Goal: Complete application form

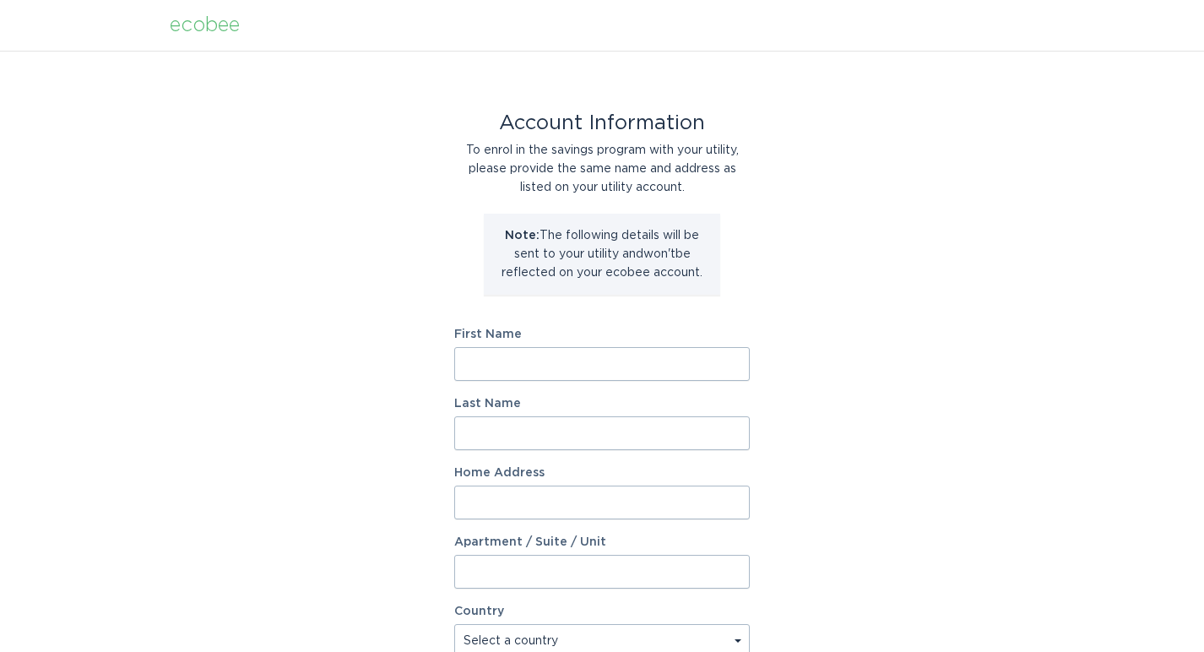
click at [204, 24] on div "ecobee" at bounding box center [205, 25] width 70 height 19
click at [214, 24] on div "ecobee" at bounding box center [205, 25] width 70 height 19
type input "[PERSON_NAME]"
type input "Napetian"
type input "[STREET_ADDRESS]"
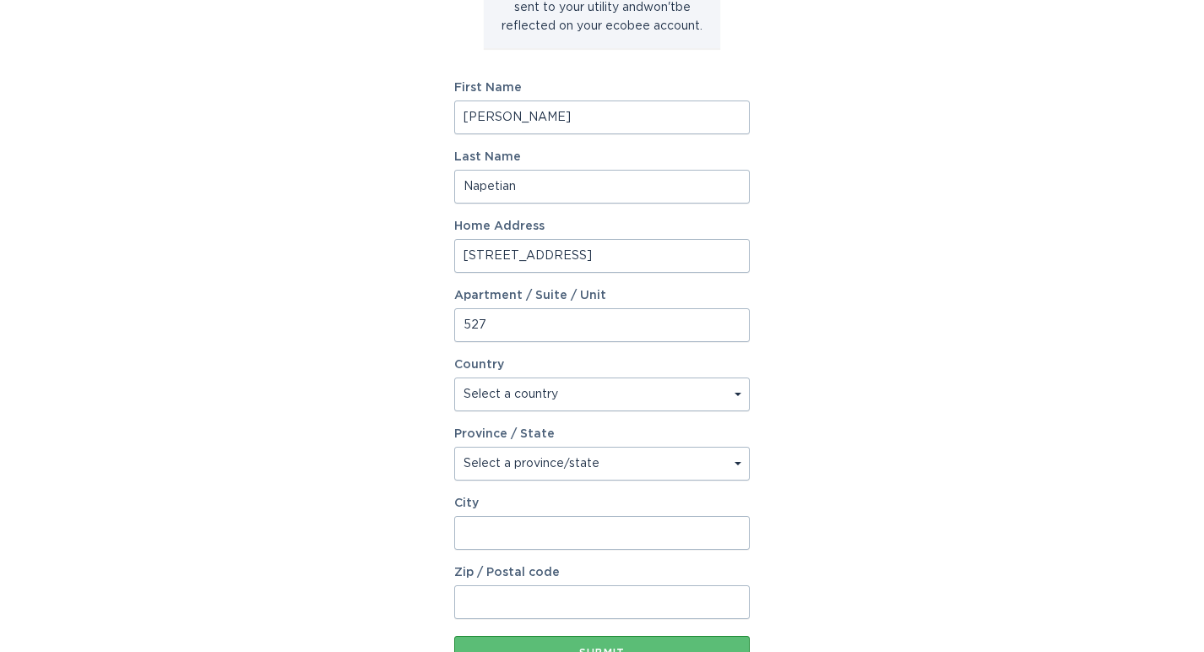
scroll to position [264, 0]
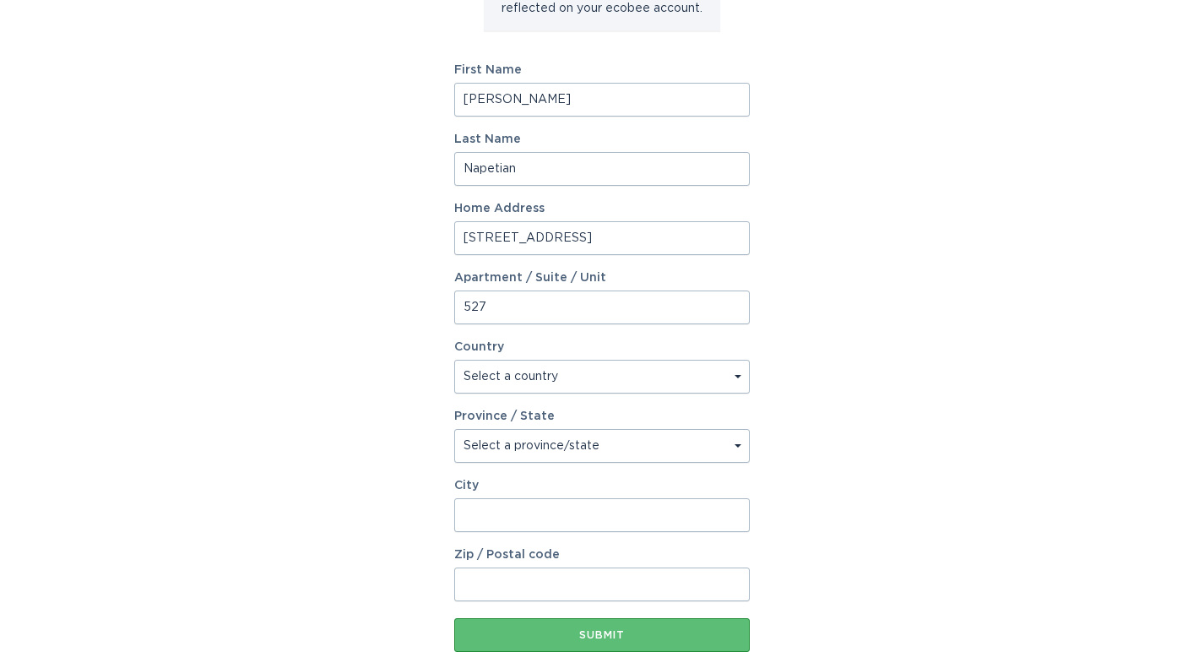
type input "527"
select select "US"
select select "CA"
drag, startPoint x: 652, startPoint y: 506, endPoint x: 511, endPoint y: 505, distance: 140.1
click at [511, 505] on input "95747" at bounding box center [601, 515] width 295 height 34
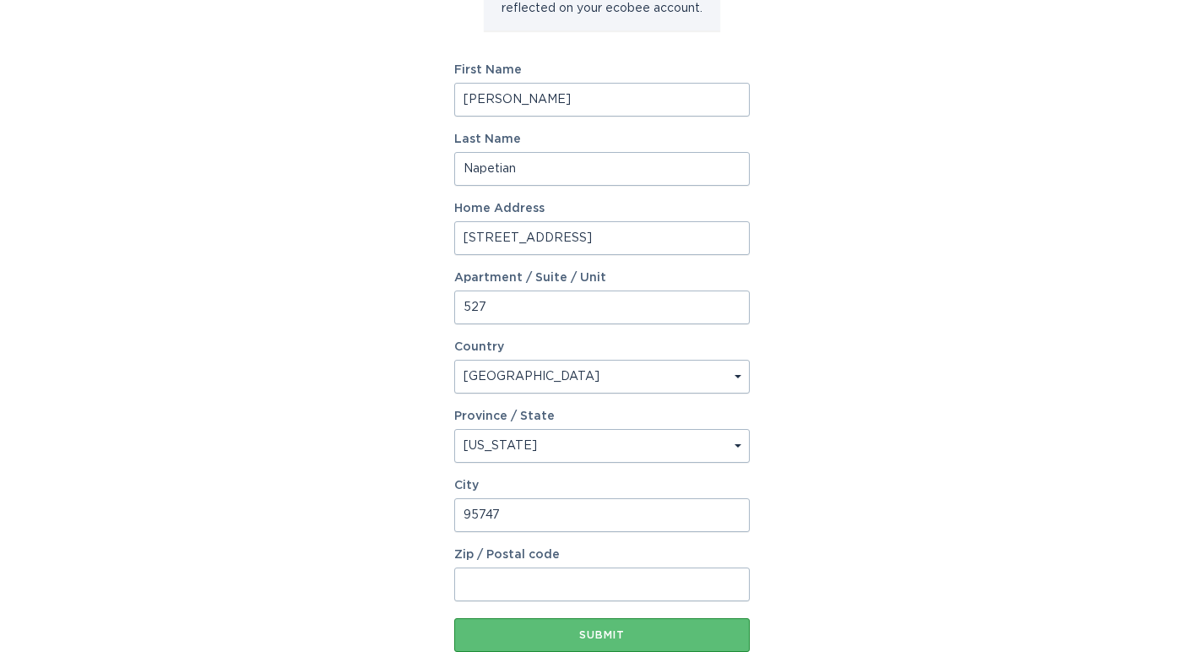
drag, startPoint x: 511, startPoint y: 511, endPoint x: 418, endPoint y: 508, distance: 93.7
click at [418, 508] on div "Account Information To enrol in the savings program with your utility, please p…" at bounding box center [602, 252] width 1204 height 933
type input "[GEOGRAPHIC_DATA]"
type input "95747"
click at [841, 471] on div "Account Information To enrol in the savings program with your utility, please p…" at bounding box center [602, 252] width 1204 height 933
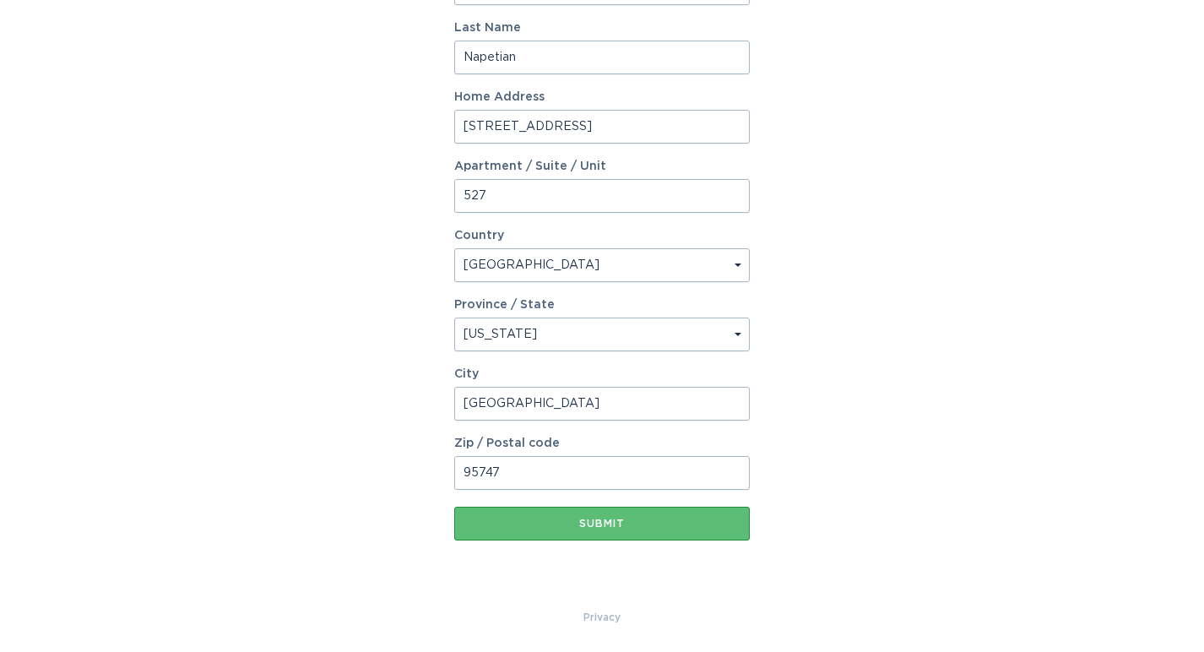
scroll to position [376, 0]
click at [592, 524] on div "Submit" at bounding box center [602, 523] width 279 height 10
